Goal: Navigation & Orientation: Find specific page/section

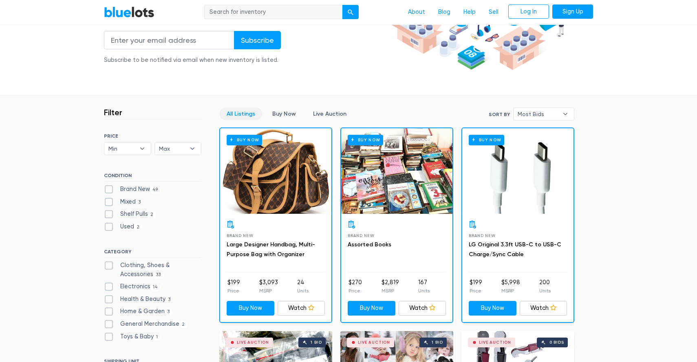
scroll to position [117, 0]
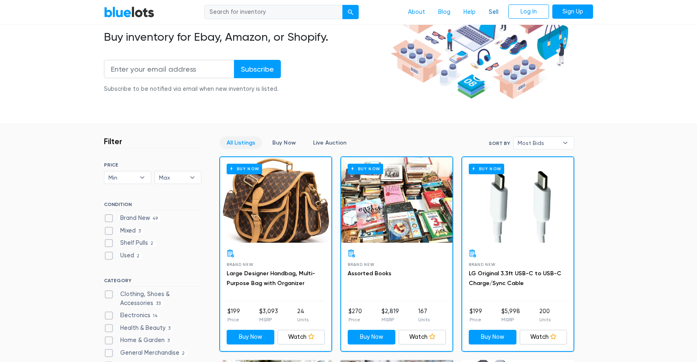
click at [492, 14] on link "Sell" at bounding box center [493, 11] width 23 height 15
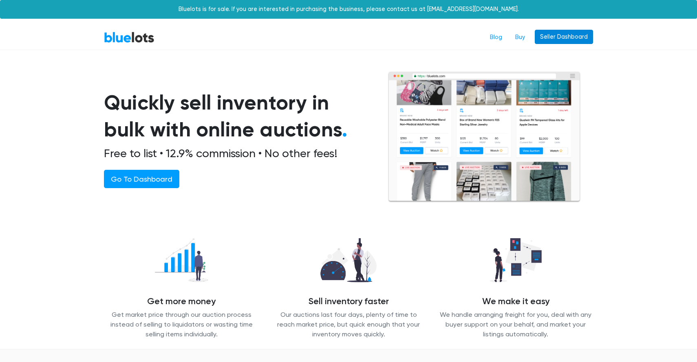
click at [570, 41] on link "Seller Dashboard" at bounding box center [564, 37] width 58 height 15
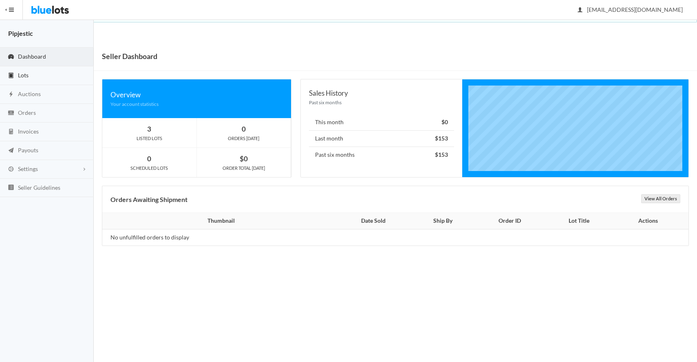
click at [33, 75] on link "Lots" at bounding box center [47, 75] width 94 height 19
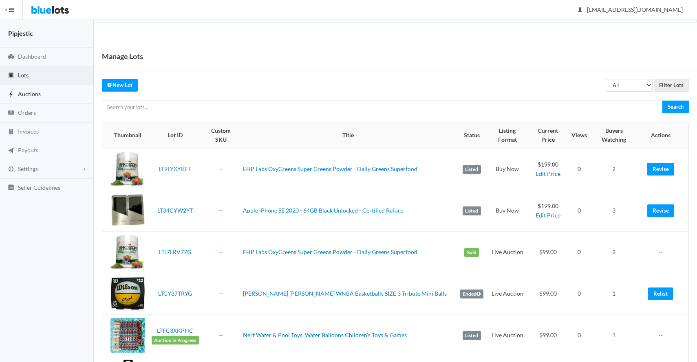
click at [33, 97] on span "Auctions" at bounding box center [29, 93] width 23 height 7
